Goal: Information Seeking & Learning: Check status

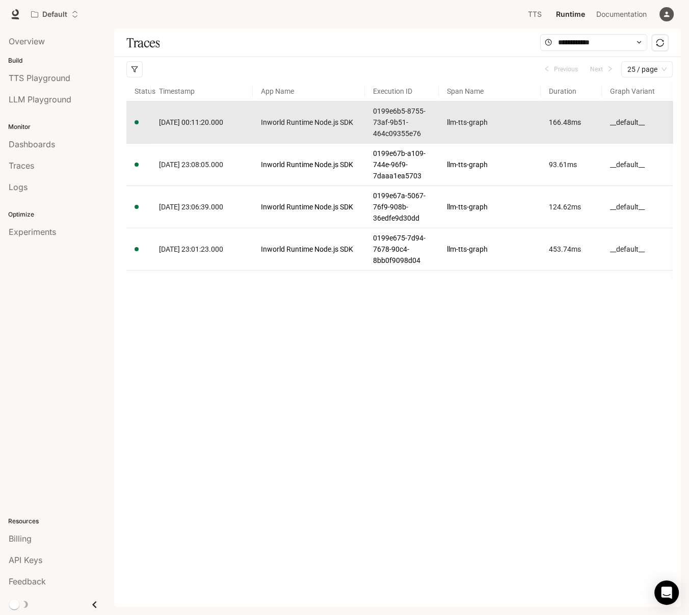
click at [212, 119] on span "2025-10-15 00:11:20.000" at bounding box center [191, 122] width 64 height 8
